Goal: Find specific page/section: Find specific page/section

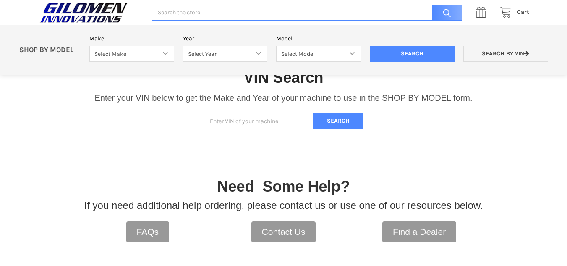
click at [213, 124] on input "Enter VIN of your machine" at bounding box center [256, 121] width 105 height 16
type input "4xarry991n8485679"
click at [340, 122] on button "Search" at bounding box center [338, 121] width 50 height 16
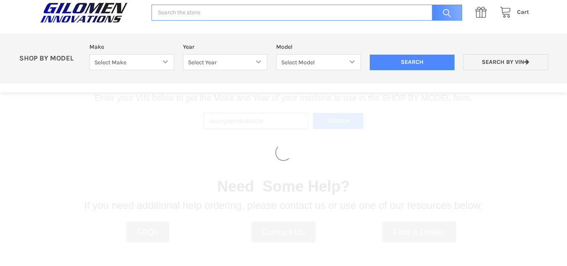
select select "330"
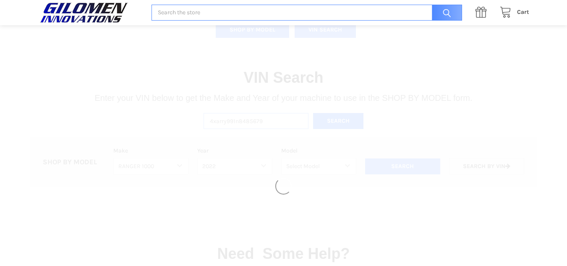
select select "493"
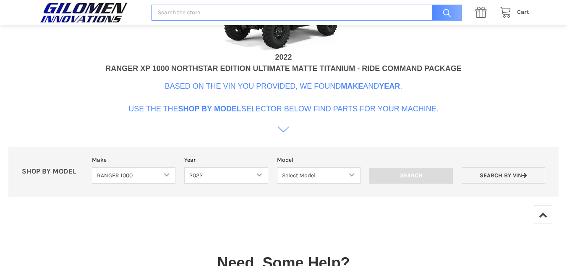
scroll to position [378, 0]
click at [283, 128] on link at bounding box center [283, 131] width 11 height 15
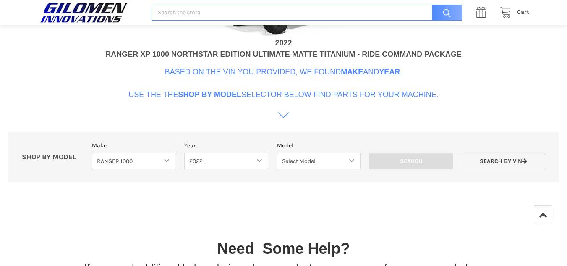
scroll to position [392, 0]
click at [353, 158] on select "Select Model Ranger 1000 Basic 61 HP SOHC Ranger 1000 Crew Basic 61 HP SOHC Ran…" at bounding box center [319, 161] width 84 height 16
select select "509"
click at [277, 153] on select "Select Model Ranger 1000 Basic 61 HP SOHC Ranger 1000 Crew Basic 61 HP SOHC Ran…" at bounding box center [319, 161] width 84 height 16
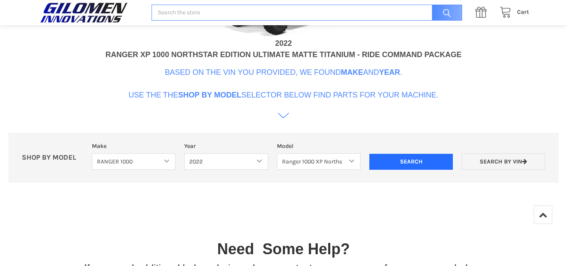
click at [410, 154] on input "Search" at bounding box center [411, 162] width 84 height 16
